Goal: Navigation & Orientation: Find specific page/section

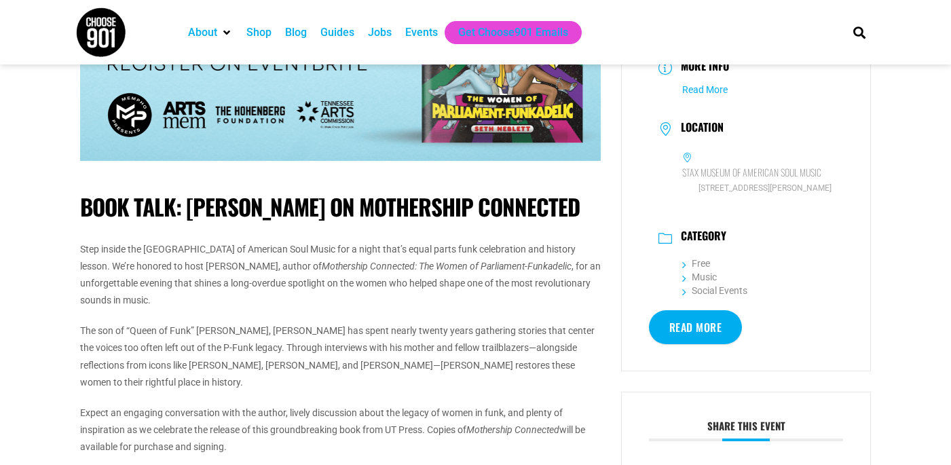
scroll to position [225, 0]
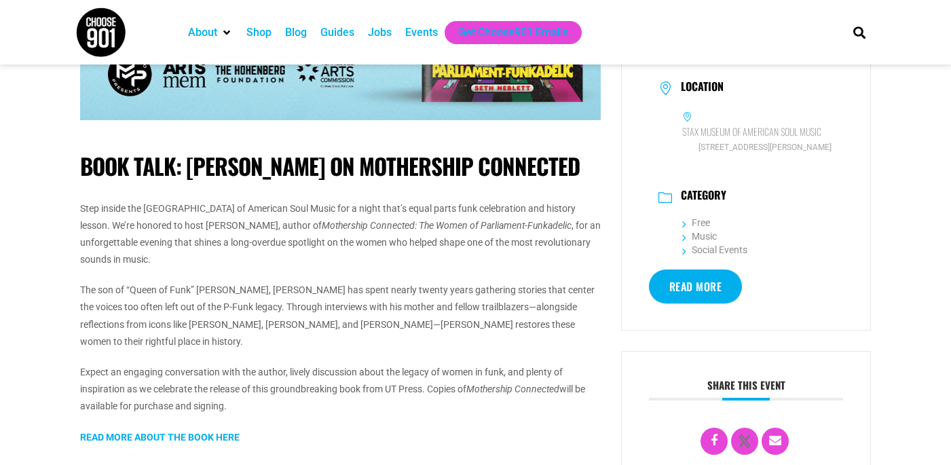
click at [706, 304] on link "Read More" at bounding box center [696, 287] width 94 height 34
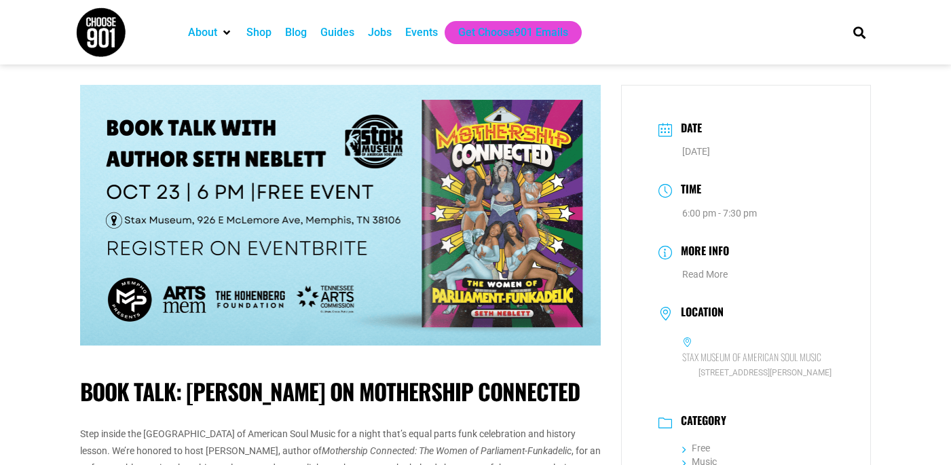
click at [430, 35] on div "Events" at bounding box center [421, 32] width 33 height 16
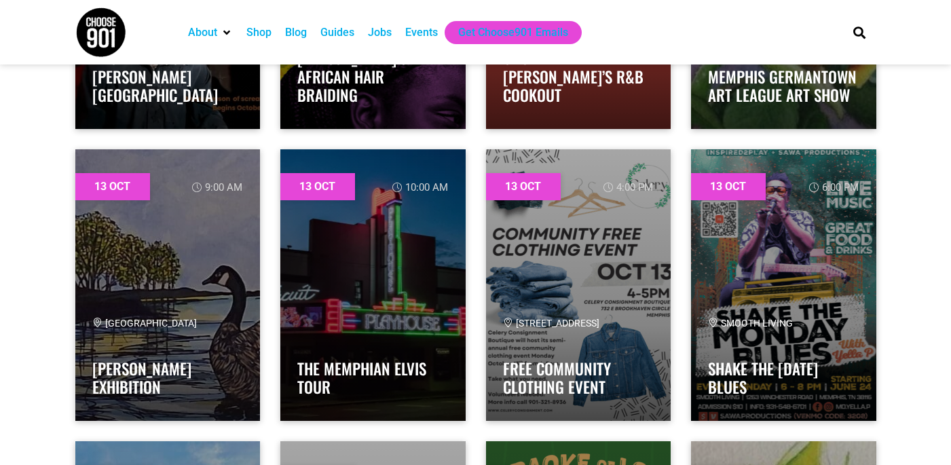
scroll to position [7693, 0]
